Goal: Task Accomplishment & Management: Use online tool/utility

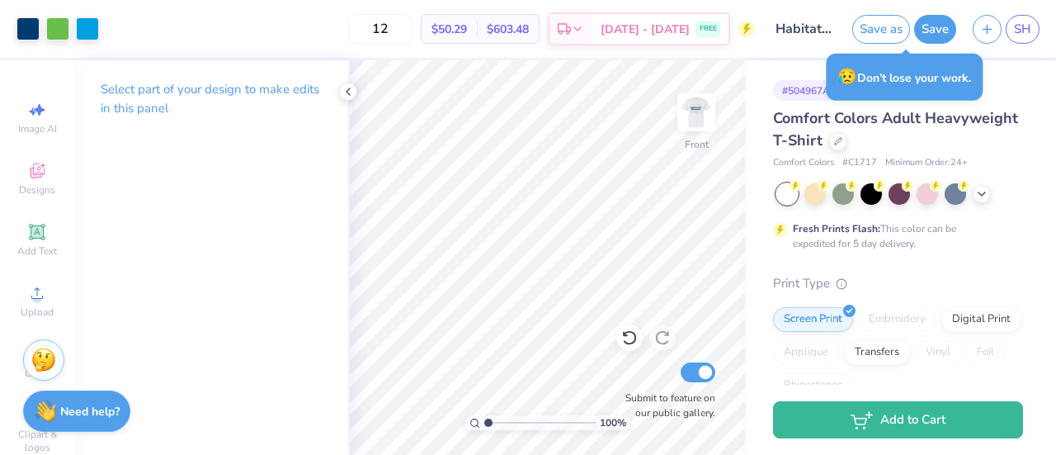
scroll to position [112, 0]
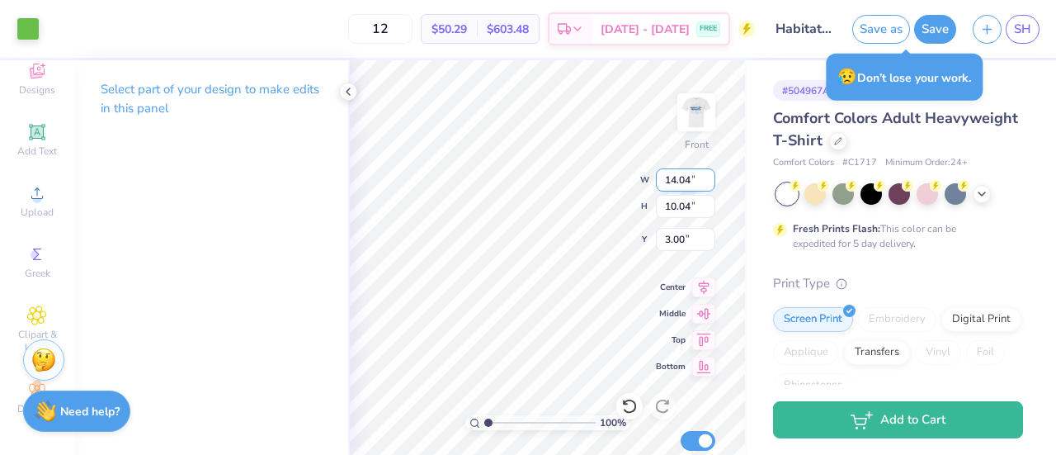
type input "3.35"
type input "13.86"
click at [710, 182] on input "13.86" at bounding box center [685, 179] width 59 height 23
type input "13.11"
type input "9.38"
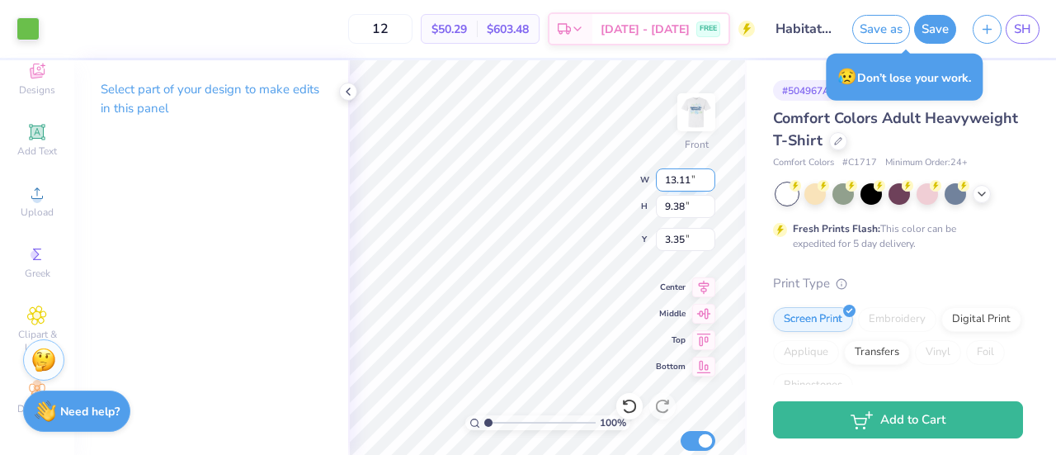
type input "5.71"
type input "5.47"
type input "5.72"
type input "13.11"
type input "9.38"
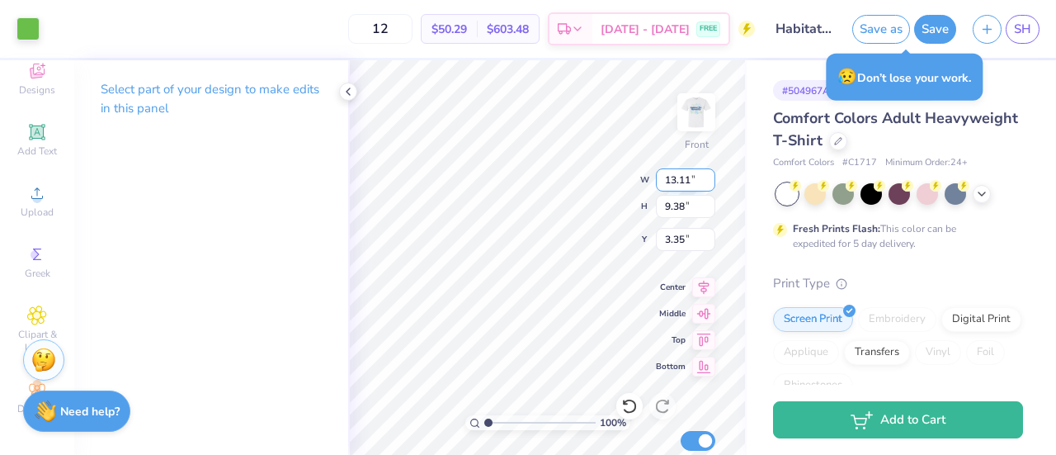
type input "3.00"
type input "5.71"
type input "5.47"
type input "5.55"
type input "4.82"
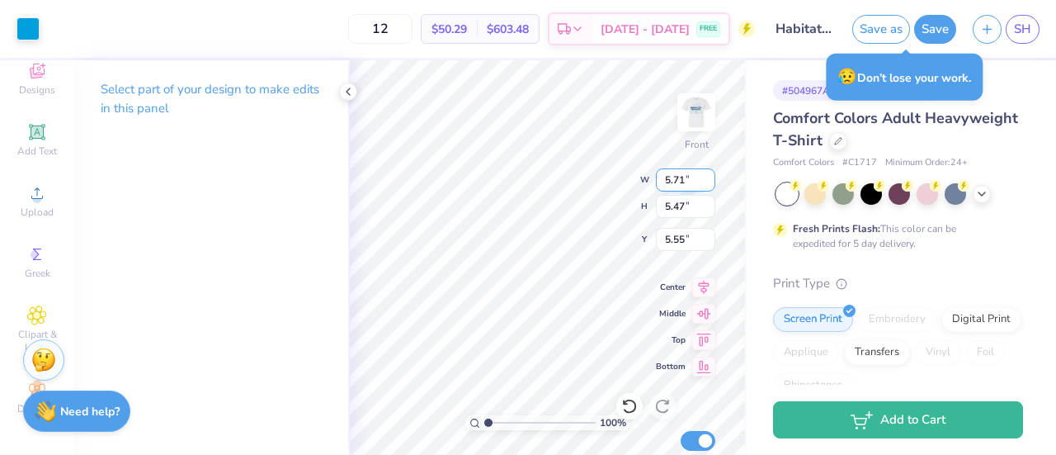
type input "4.61"
type input "5.89"
type input "13.11"
type input "9.38"
type input "3.00"
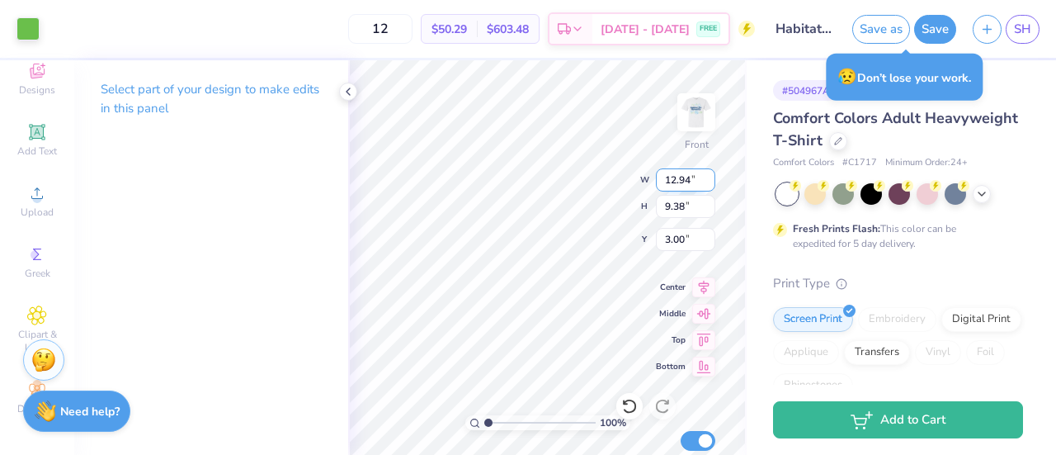
click at [708, 184] on input "12.94" at bounding box center [685, 179] width 59 height 23
type input "12.93"
click at [708, 184] on input "12.93" at bounding box center [685, 179] width 59 height 23
click at [696, 181] on input "12.93" at bounding box center [685, 179] width 59 height 23
type input "9.25"
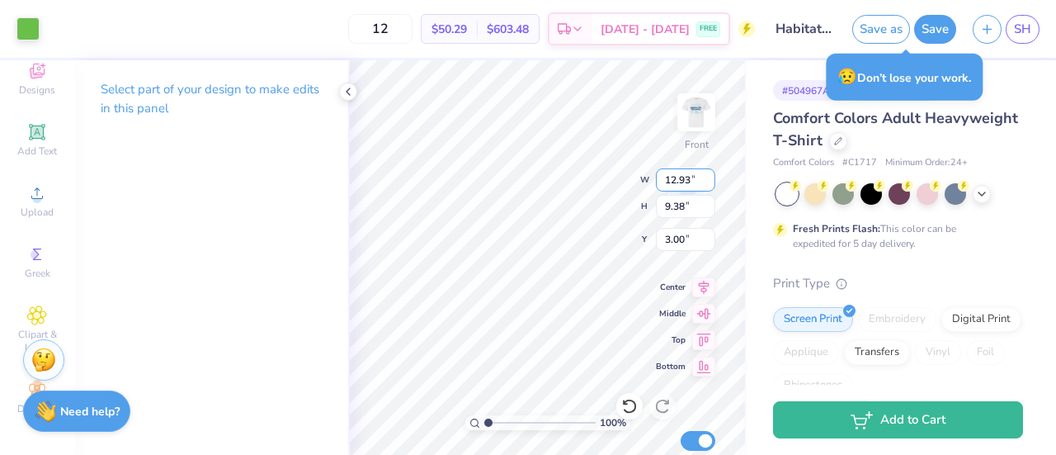
type input "3.06"
click at [708, 184] on input "11.74" at bounding box center [685, 179] width 59 height 23
type input "1"
type input "10.00"
type input "7.15"
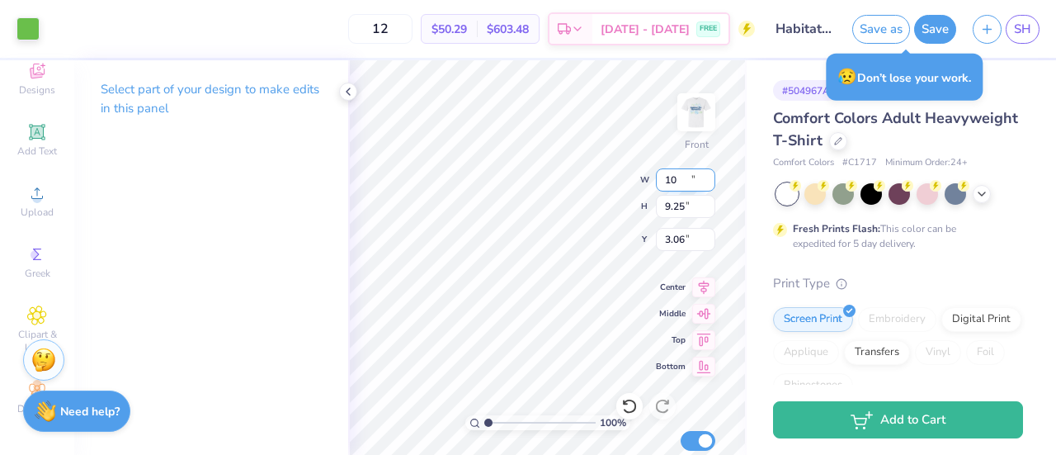
type input "4.11"
click at [681, 210] on input "7.15" at bounding box center [685, 206] width 59 height 23
type input "7"
type input "9"
type input "12.58"
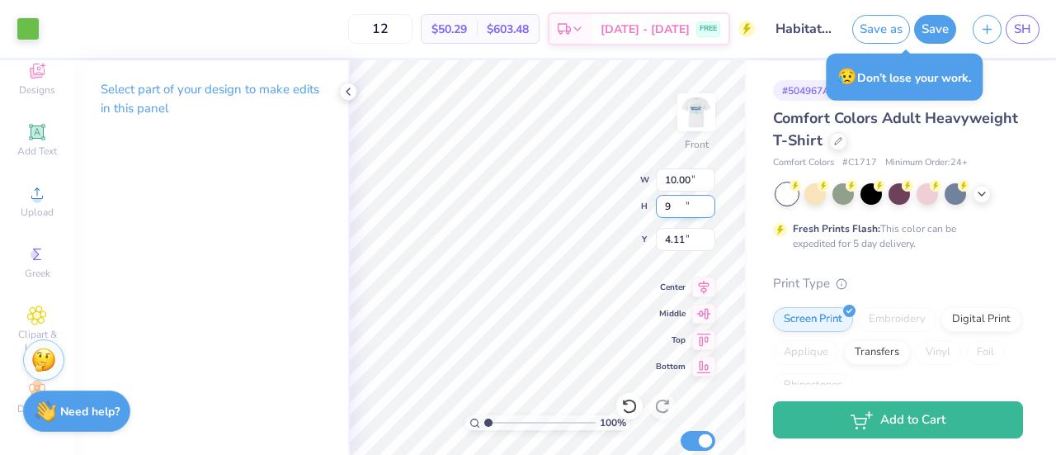
type input "9.00"
type input "3.19"
type input "9.5"
type input "13.28"
type input "9.50"
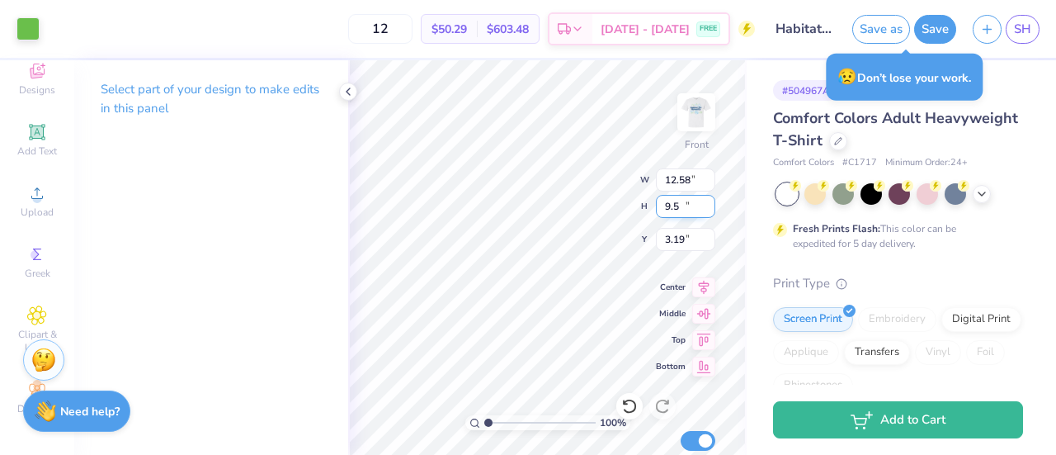
type input "2.94"
type input "4.82"
type input "4.61"
type input "5.89"
type input "5.16"
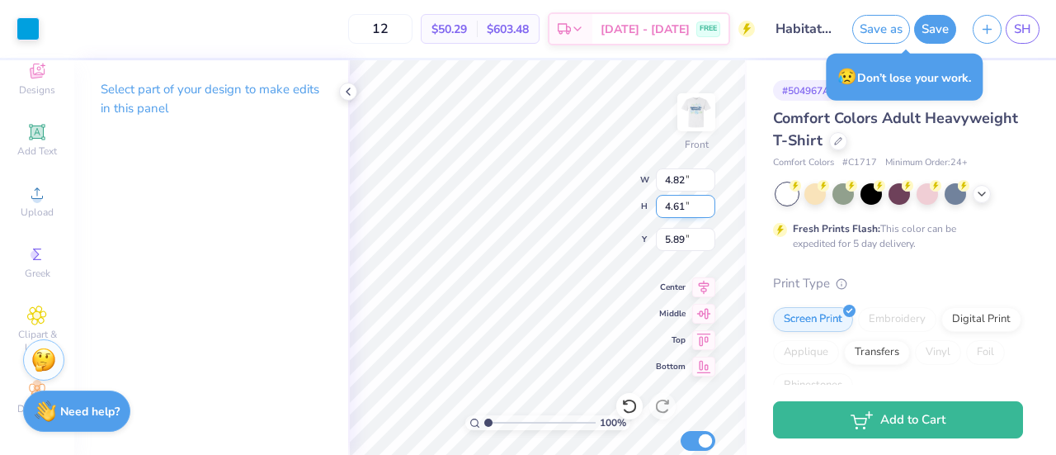
type input "4.94"
type input "5.64"
type input "13.28"
type input "9.50"
type input "2.94"
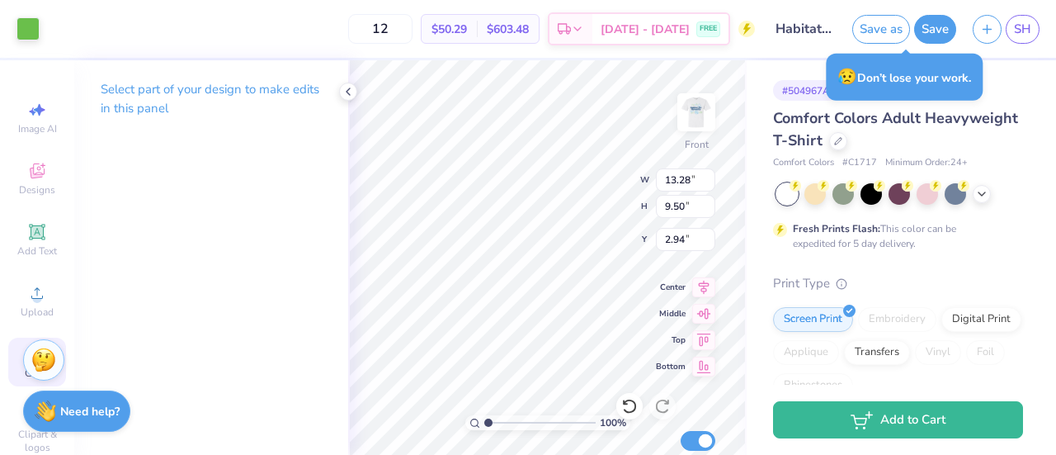
scroll to position [0, 7]
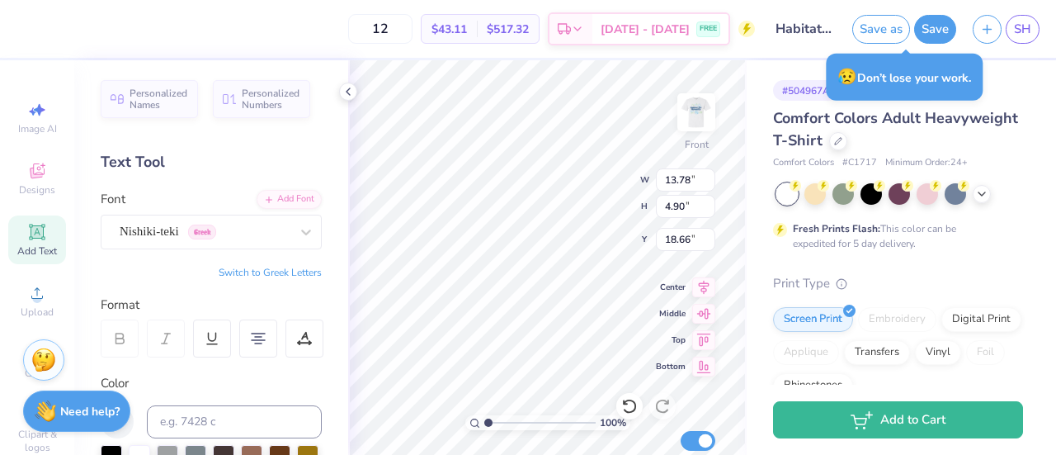
type input "3.00"
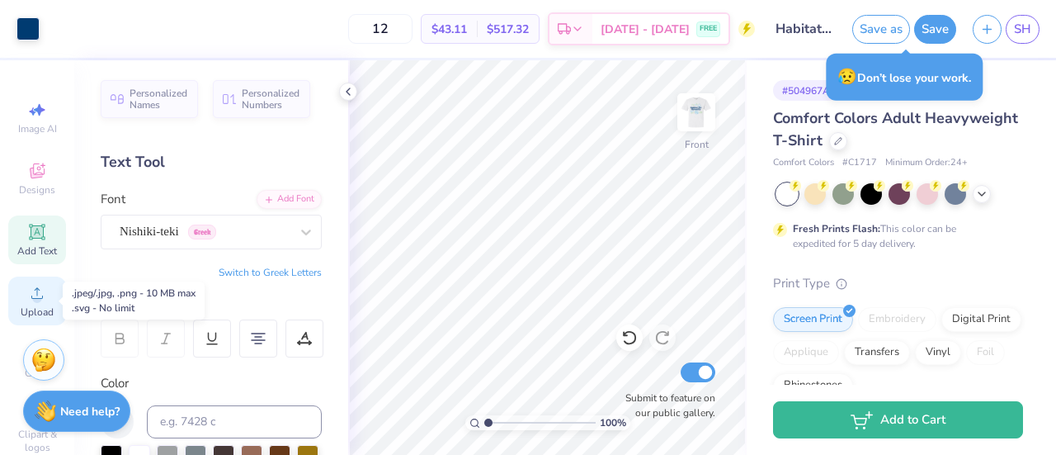
click at [24, 316] on span "Upload" at bounding box center [37, 311] width 33 height 13
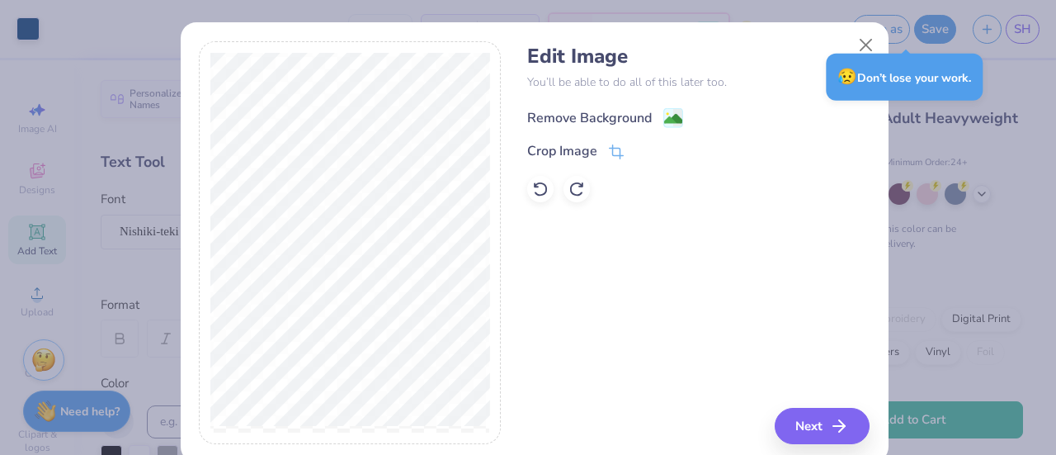
click at [643, 123] on div "Remove Background" at bounding box center [589, 118] width 125 height 20
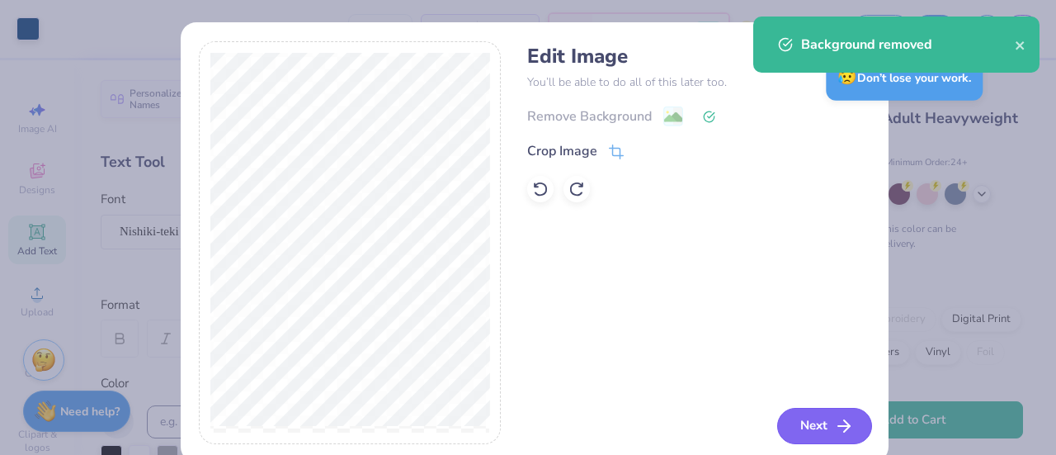
click at [807, 421] on button "Next" at bounding box center [824, 426] width 95 height 36
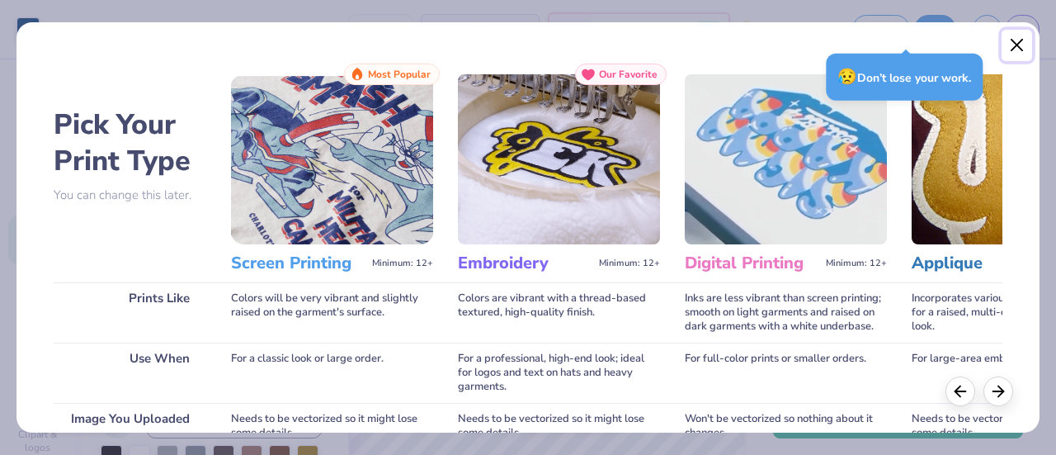
click at [1015, 47] on button "Close" at bounding box center [1016, 45] width 31 height 31
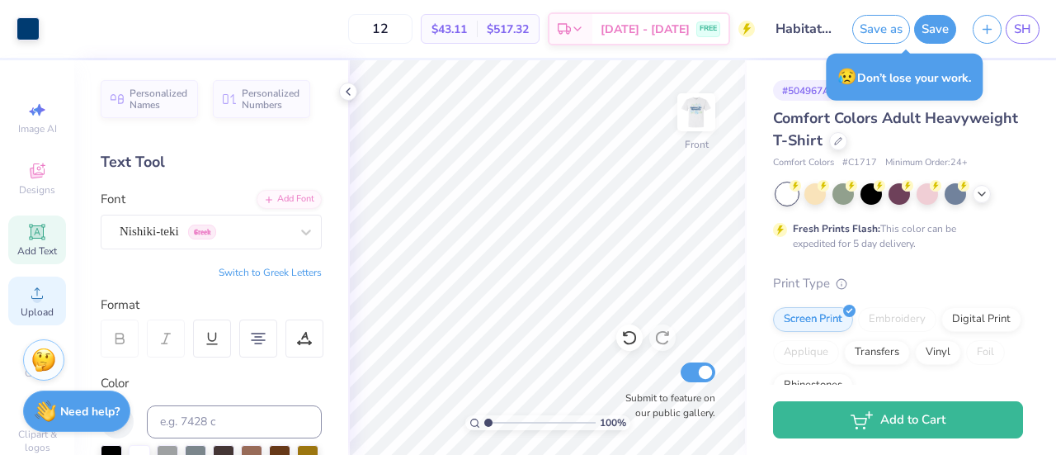
click at [22, 309] on span "Upload" at bounding box center [37, 311] width 33 height 13
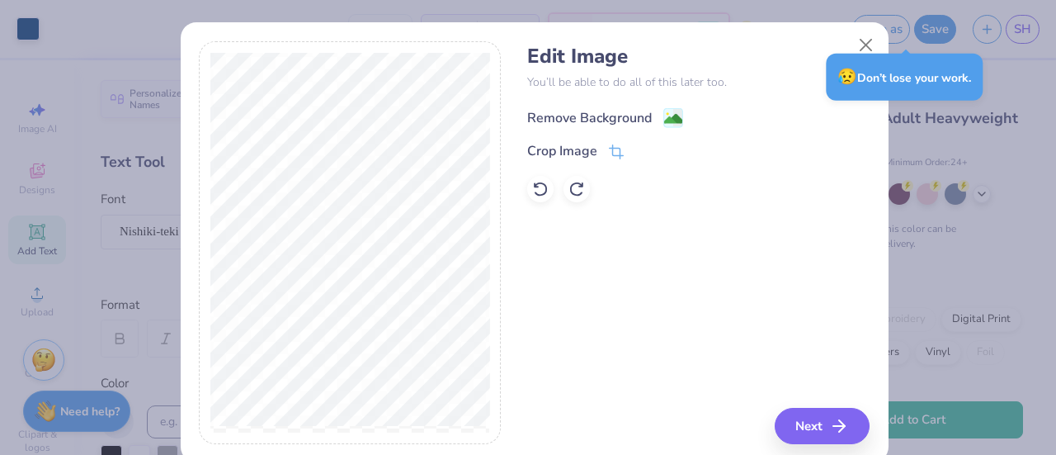
click at [629, 113] on div "Remove Background" at bounding box center [589, 118] width 125 height 20
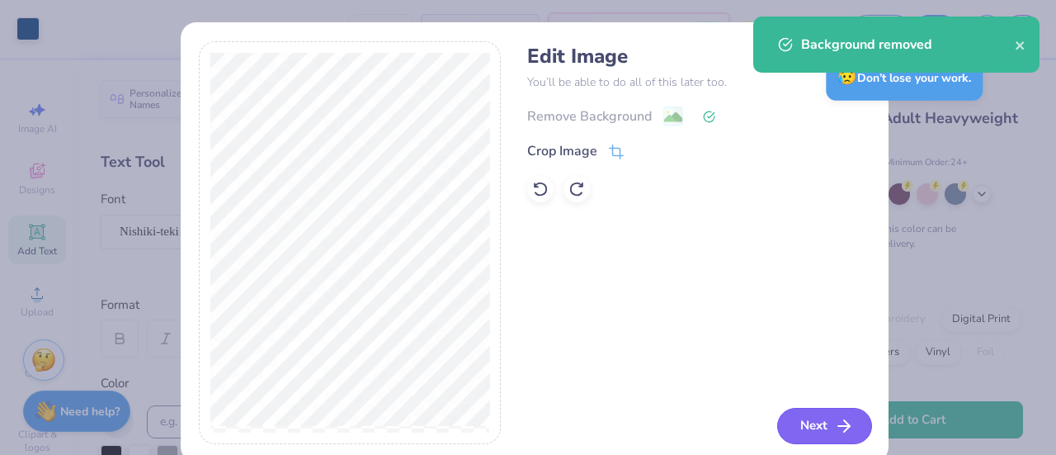
click at [820, 413] on button "Next" at bounding box center [824, 426] width 95 height 36
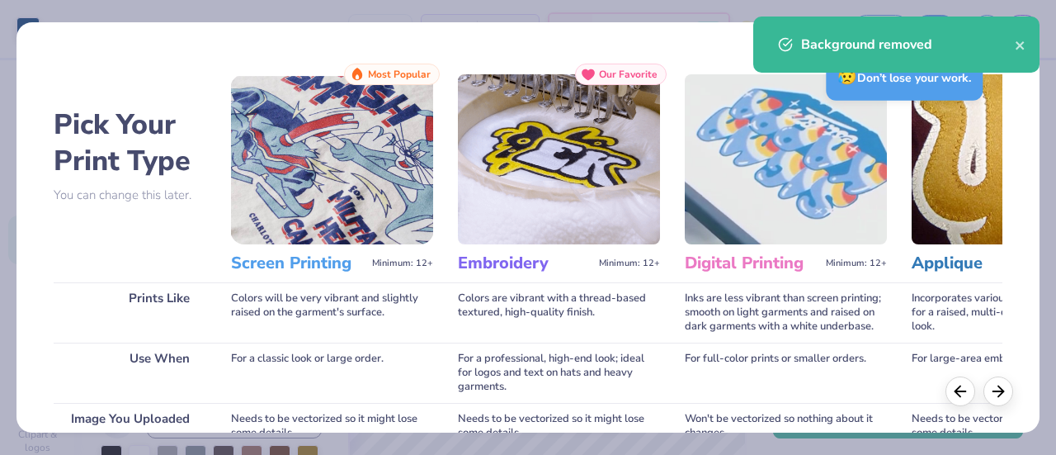
click at [337, 191] on img at bounding box center [332, 159] width 202 height 170
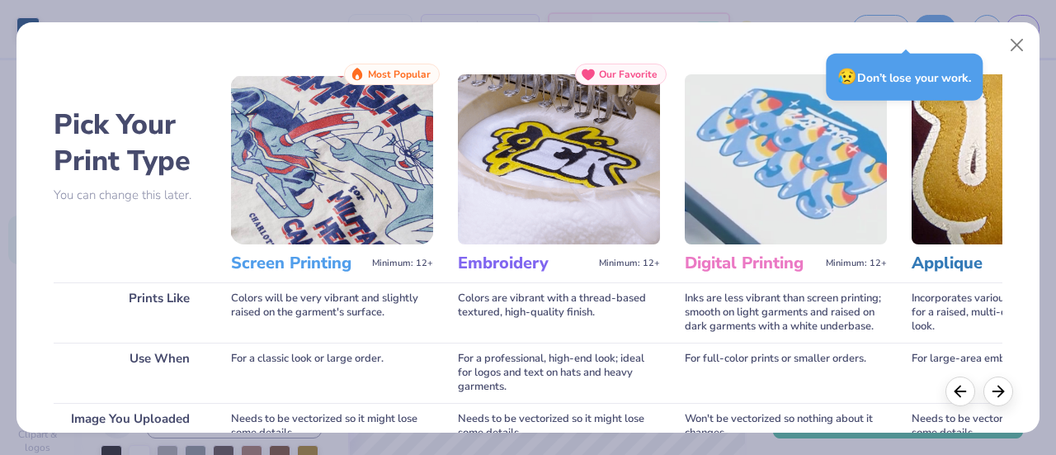
scroll to position [285, 0]
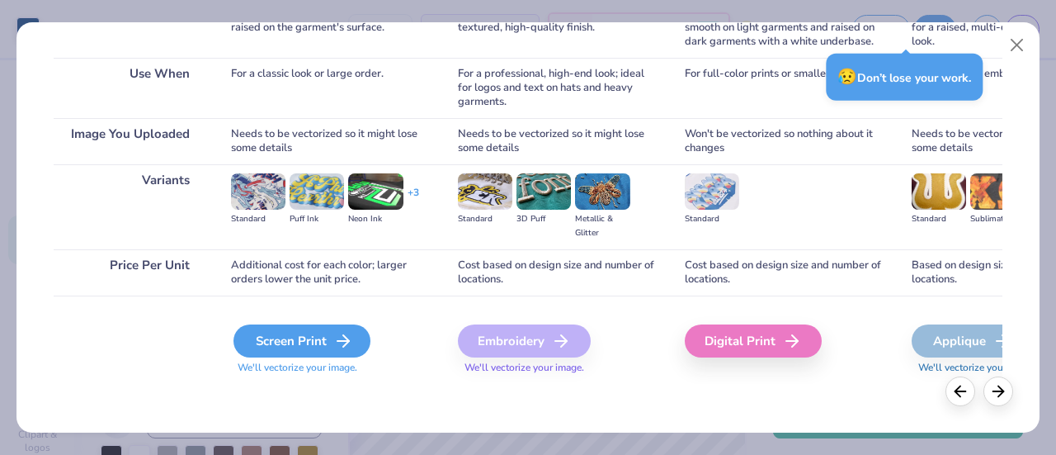
click at [317, 336] on div "Screen Print" at bounding box center [301, 340] width 137 height 33
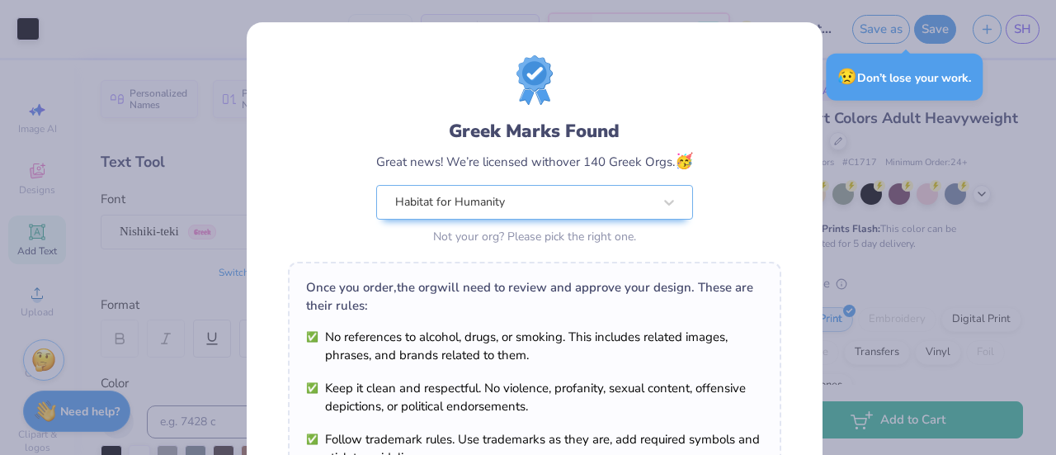
click at [592, 308] on body "Art colors 12 $46.44 Per Item $557.28 Total Est. Delivery [DATE] - [DATE] FREE …" at bounding box center [528, 227] width 1056 height 455
type input "8.72"
type input "10.25"
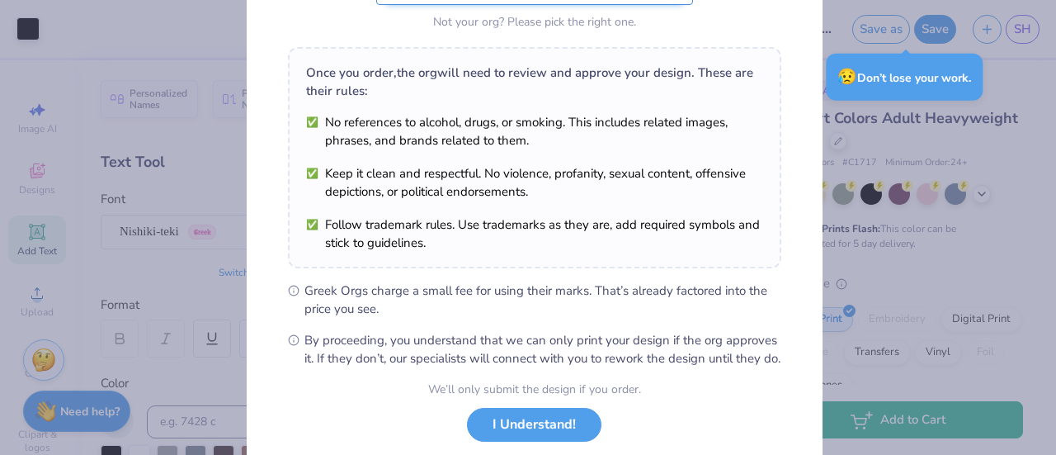
scroll to position [315, 0]
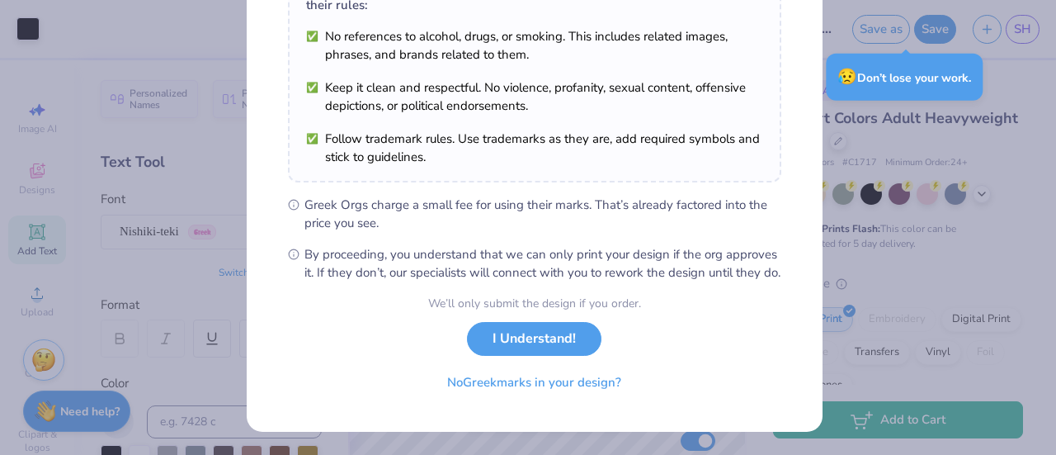
click at [867, 242] on div "Greek Marks Found Great news! We’re licensed with over 140 Greek Orgs. 🥳 Habita…" at bounding box center [528, 227] width 1056 height 455
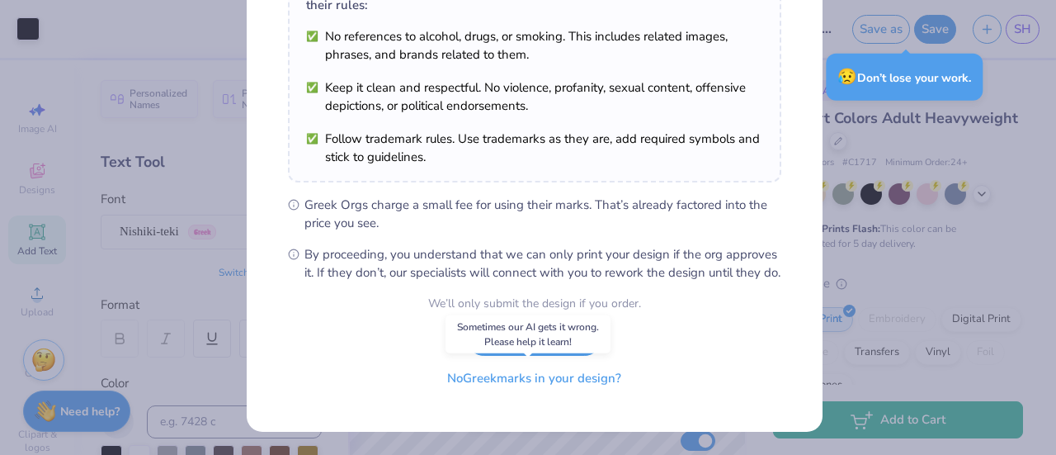
click at [599, 385] on button "No Greek marks in your design?" at bounding box center [534, 378] width 202 height 34
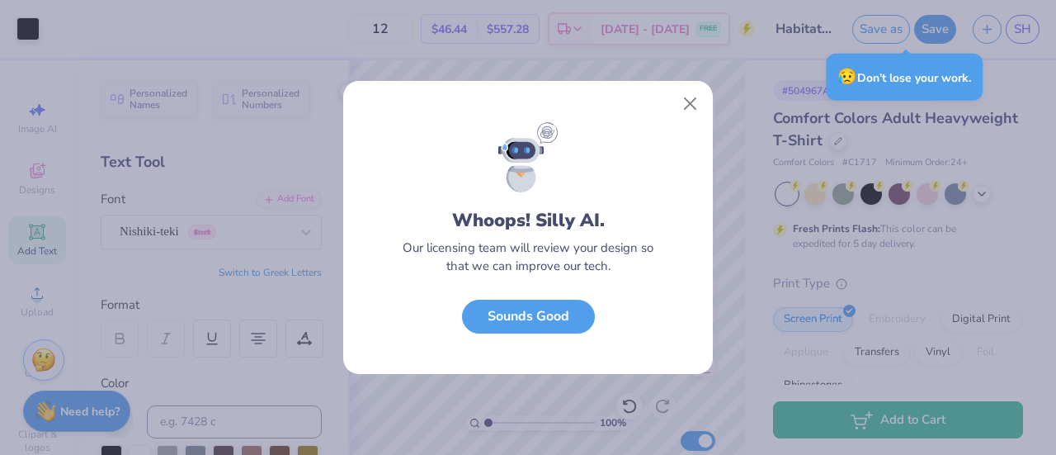
scroll to position [73, 0]
click at [579, 313] on button "Sounds Good" at bounding box center [528, 312] width 133 height 34
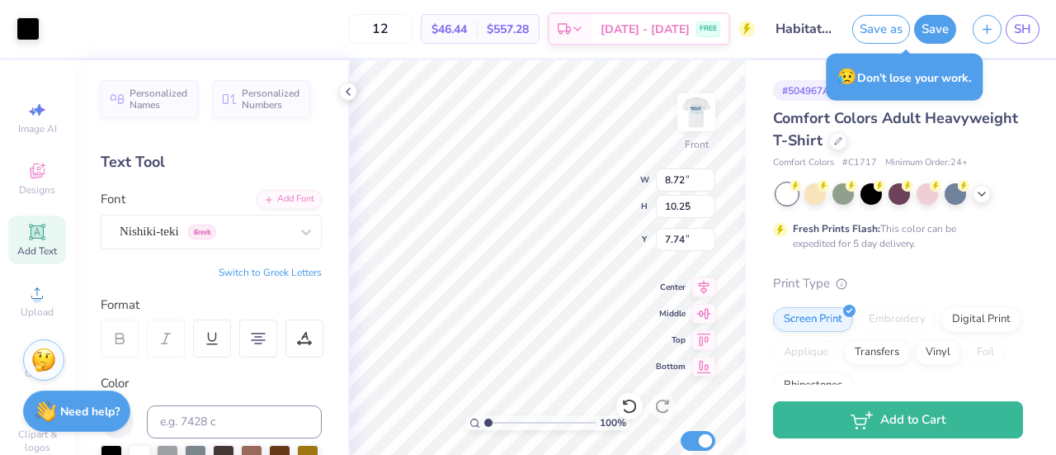
type input "7.79"
type input "9.15"
type input "9.17"
click at [16, 33] on div at bounding box center [27, 27] width 23 height 23
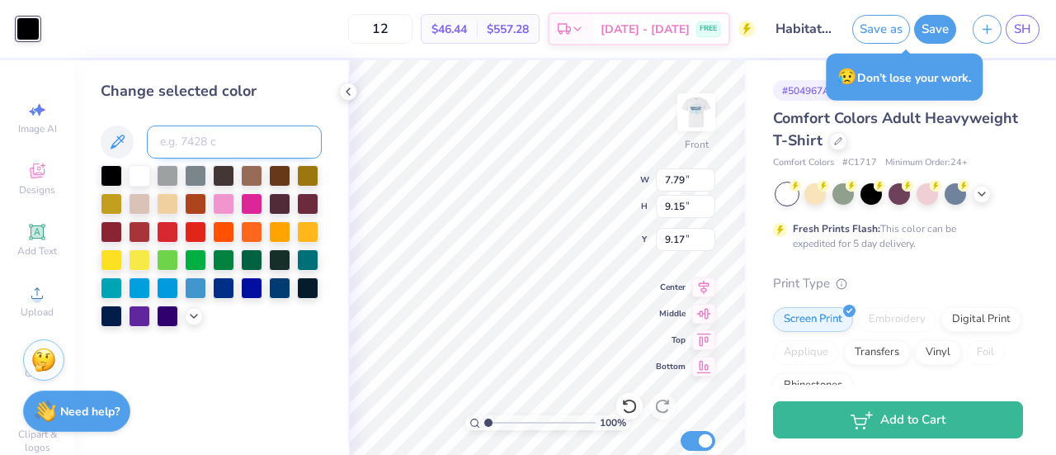
click at [196, 147] on input at bounding box center [234, 141] width 175 height 33
type input "360"
click at [262, 21] on div "12 $46.44 Per Item $557.28 Total Est. Delivery [DATE] - [DATE] FREE" at bounding box center [401, 29] width 707 height 58
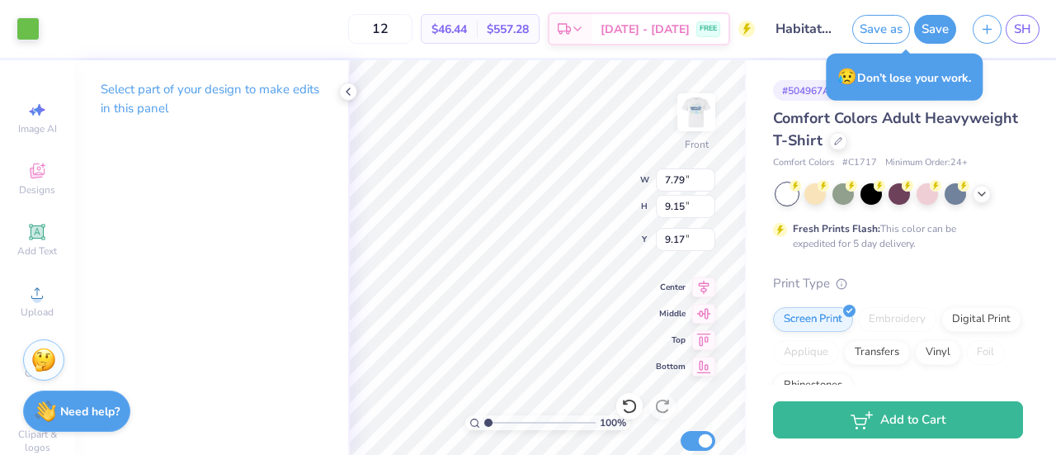
type input "10.25"
type input "13.78"
type input "4.90"
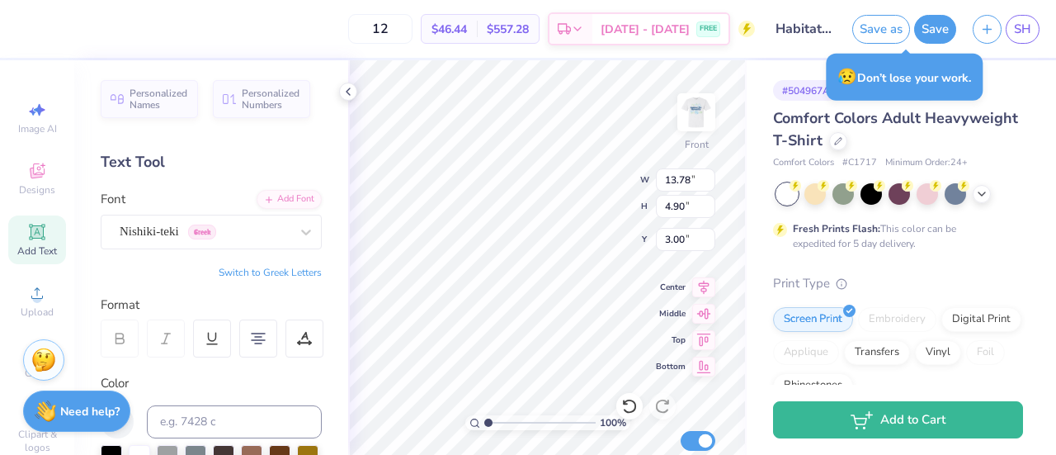
type input "3.56"
type input "7.79"
type input "9.15"
type input "10.12"
click at [347, 32] on div "12 $46.44 Per Item $557.28 Total Est. Delivery [DATE] - [DATE] FREE" at bounding box center [401, 29] width 707 height 58
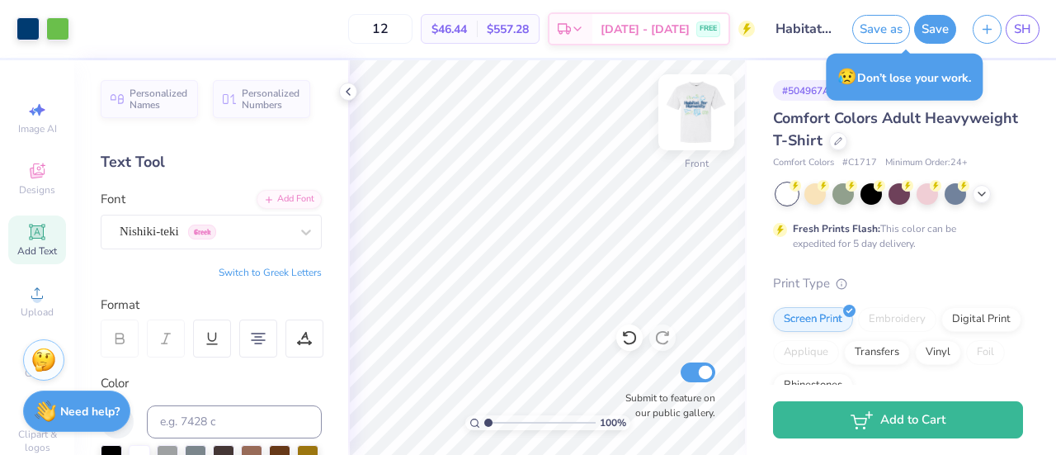
click at [699, 121] on img at bounding box center [696, 112] width 66 height 66
click at [698, 125] on img at bounding box center [696, 112] width 66 height 66
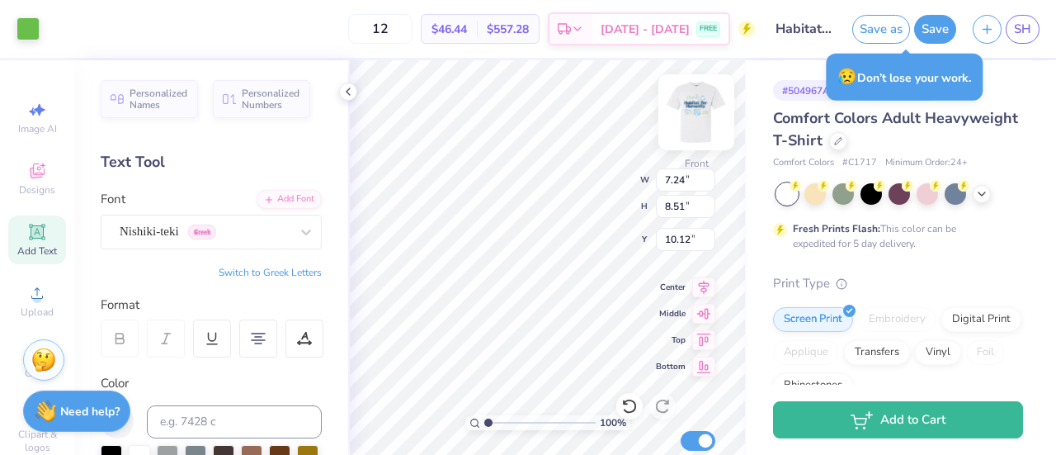
type input "7.24"
type input "8.51"
type input "9.50"
click at [332, 28] on div "12 $46.44 Per Item $557.28 Total Est. Delivery [DATE] - [DATE] FREE" at bounding box center [401, 29] width 707 height 58
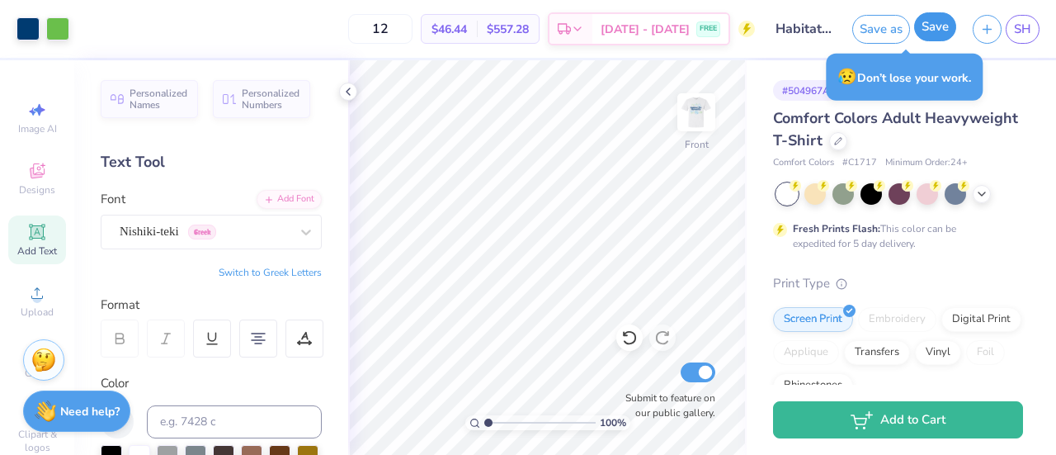
click at [940, 23] on button "Save" at bounding box center [935, 26] width 42 height 29
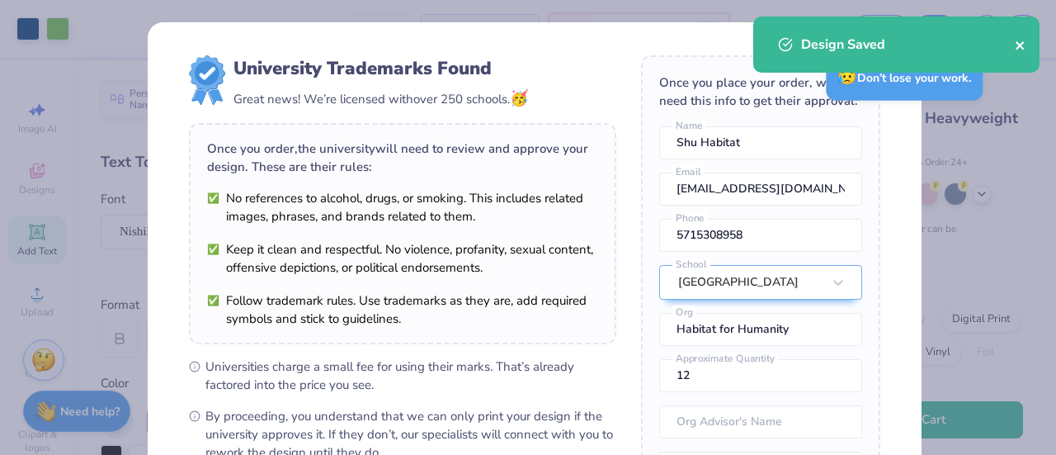
click at [1018, 48] on icon "close" at bounding box center [1019, 45] width 8 height 8
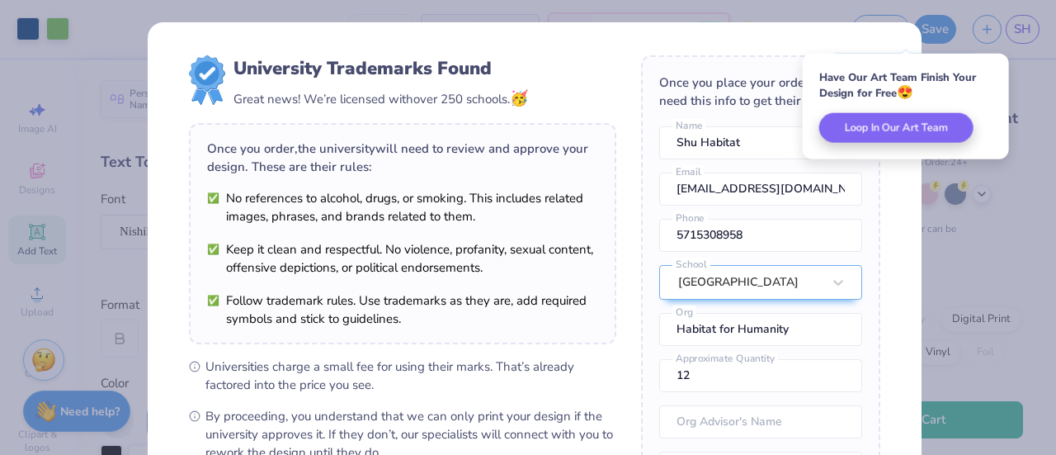
click at [960, 196] on div "University Trademarks Found Great news! We’re licensed with over 250 schools. 🥳…" at bounding box center [528, 227] width 1056 height 455
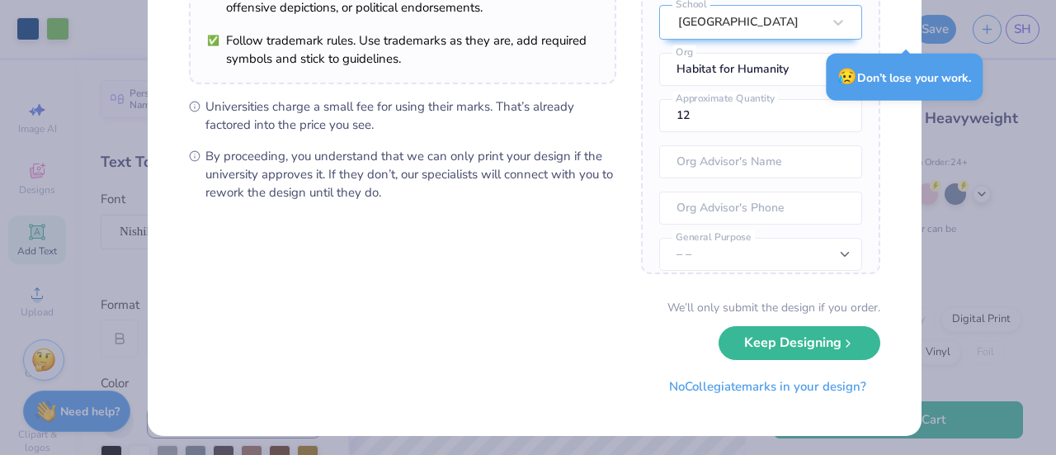
scroll to position [262, 0]
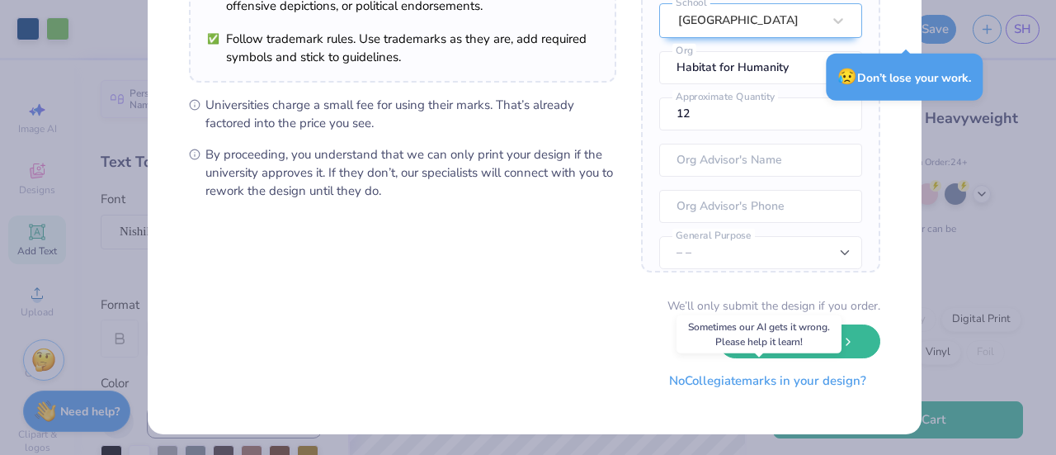
click at [695, 380] on button "No Collegiate marks in your design?" at bounding box center [767, 381] width 225 height 34
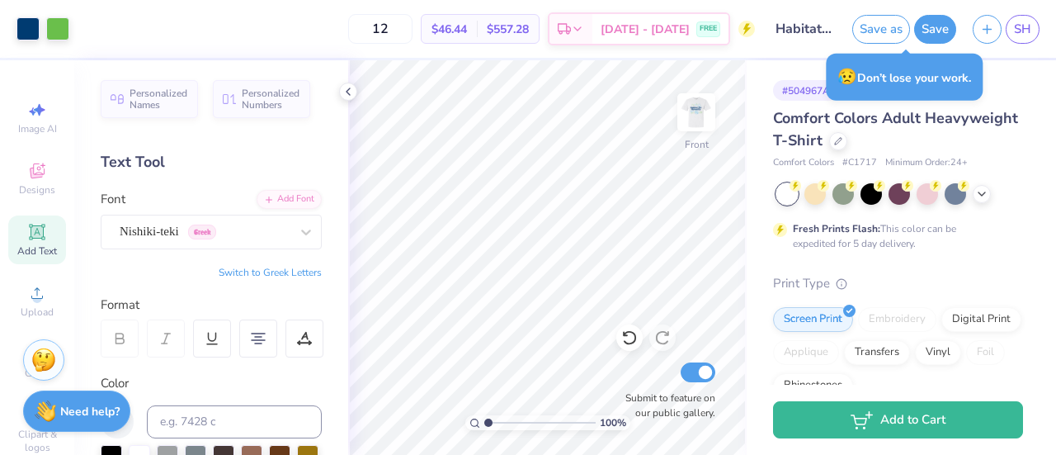
scroll to position [73, 0]
click at [1030, 31] on span "SH" at bounding box center [1022, 29] width 17 height 19
